Goal: Transaction & Acquisition: Purchase product/service

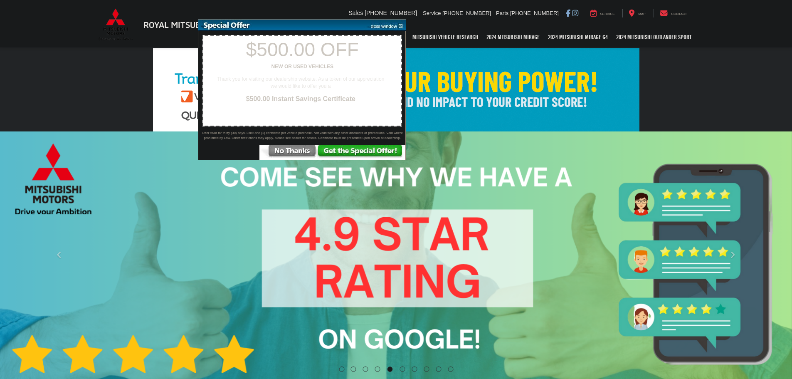
select select "Mitsubishi"
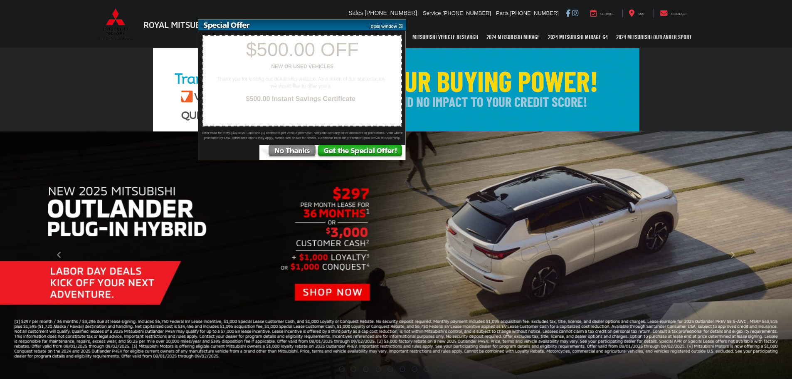
click at [400, 25] on img at bounding box center [385, 25] width 42 height 11
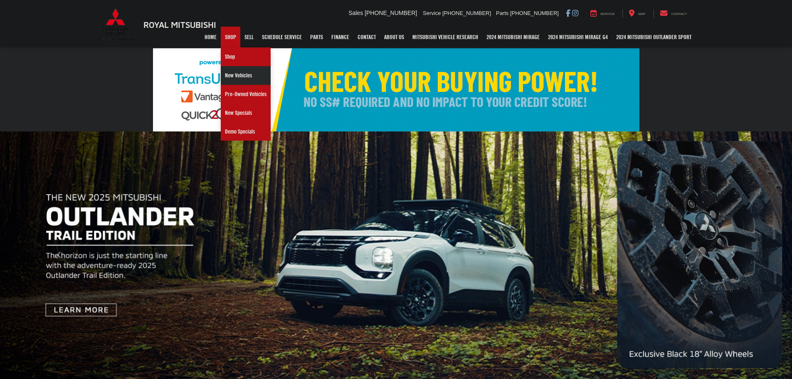
click at [234, 74] on link "New Vehicles" at bounding box center [246, 75] width 50 height 19
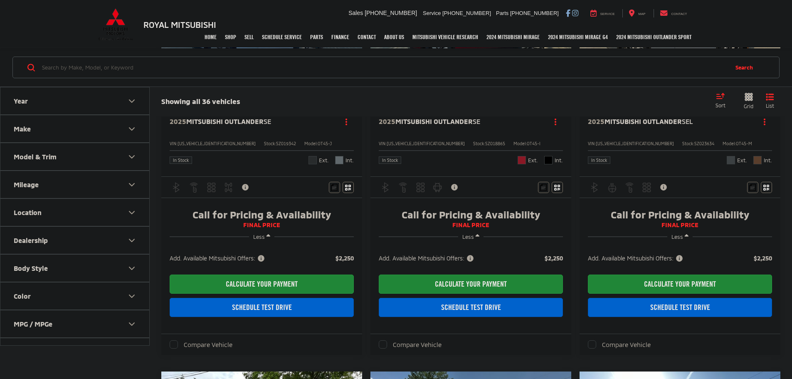
scroll to position [208, 0]
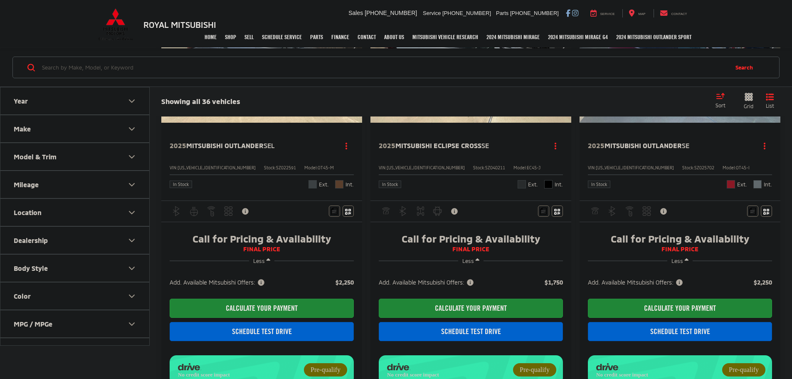
scroll to position [665, 0]
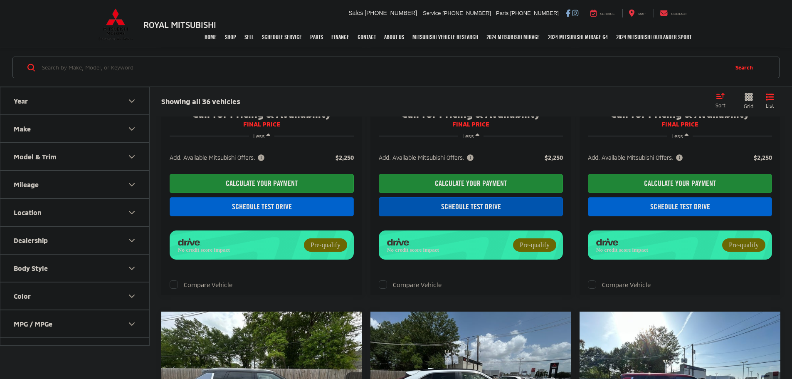
scroll to position [291, 0]
